Goal: Check status: Check status

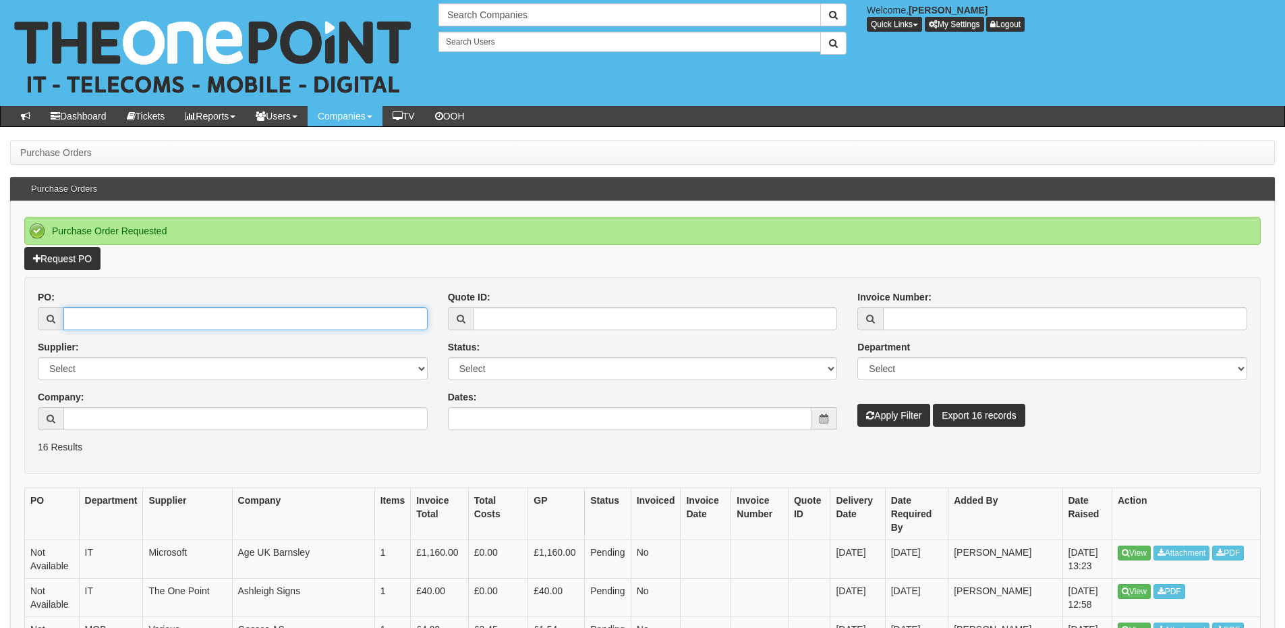
click at [166, 322] on input "PO:" at bounding box center [245, 318] width 364 height 23
type input "19800"
click at [908, 419] on button "Apply Filter" at bounding box center [894, 414] width 73 height 23
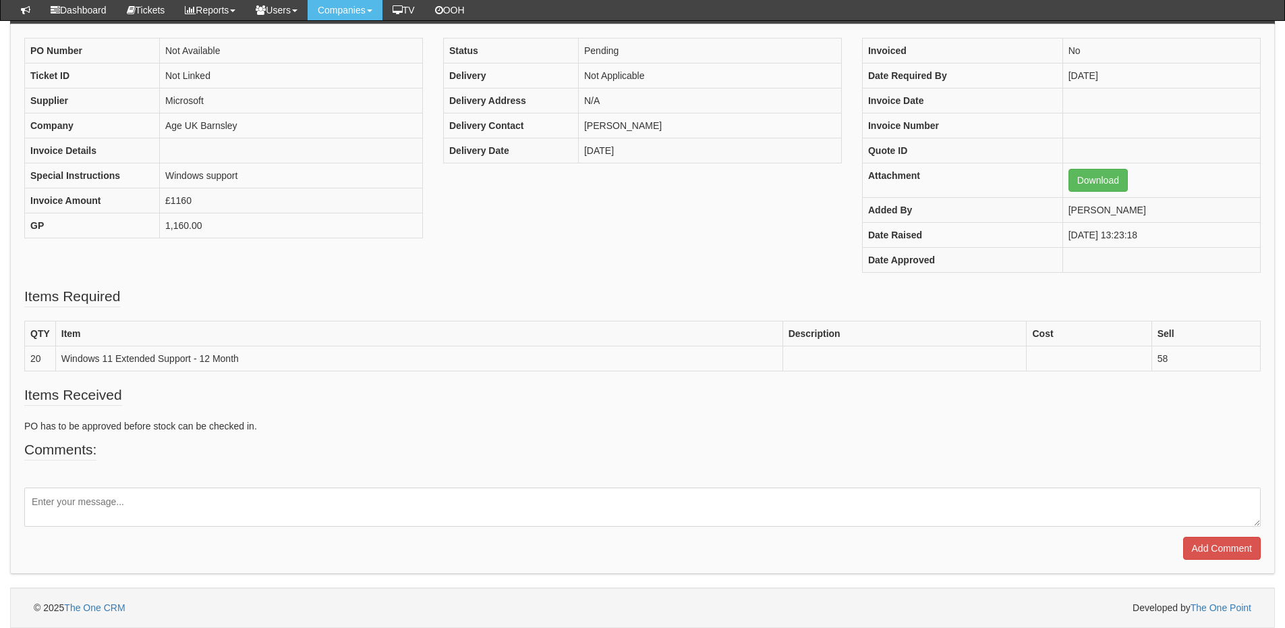
scroll to position [142, 0]
click at [147, 508] on textarea at bounding box center [642, 507] width 1237 height 39
type textarea "Please reject this PO"
click at [1228, 554] on input "Add Comment" at bounding box center [1222, 548] width 78 height 23
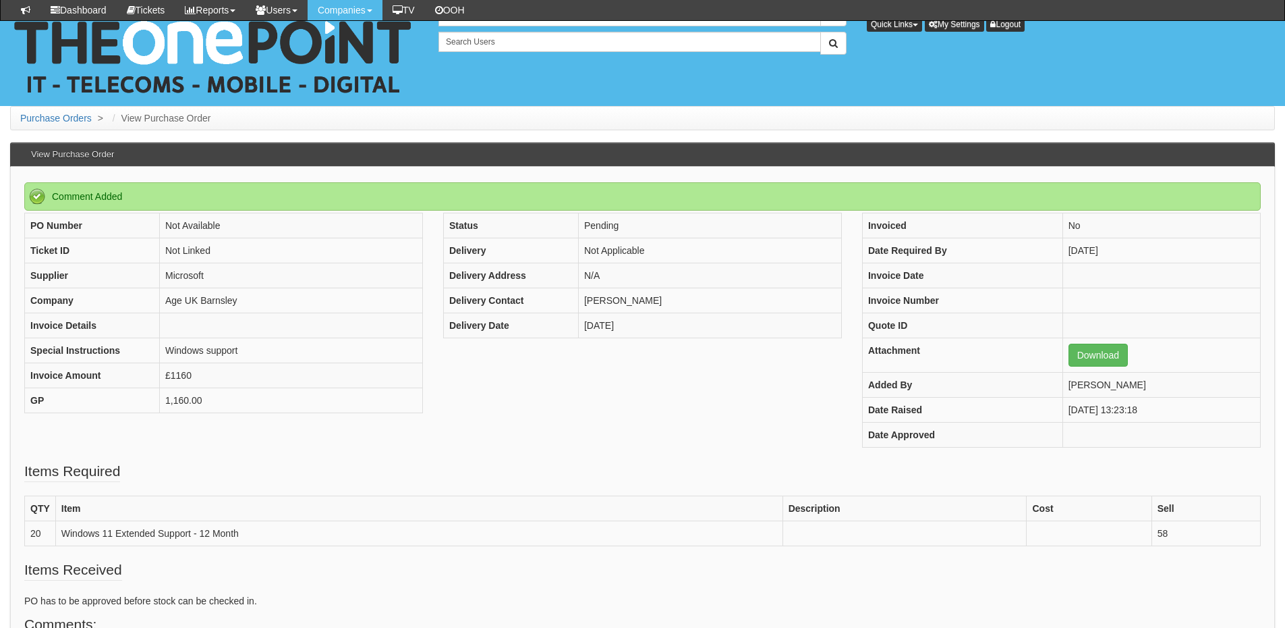
scroll to position [235, 0]
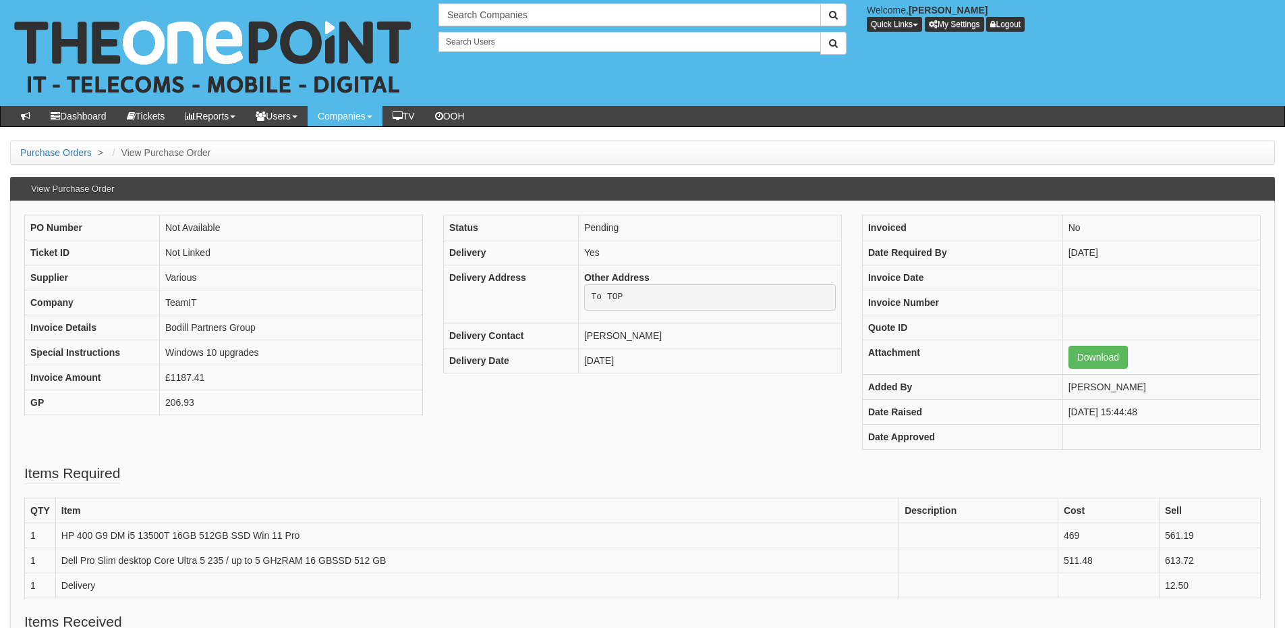
scroll to position [67, 0]
